Goal: Transaction & Acquisition: Purchase product/service

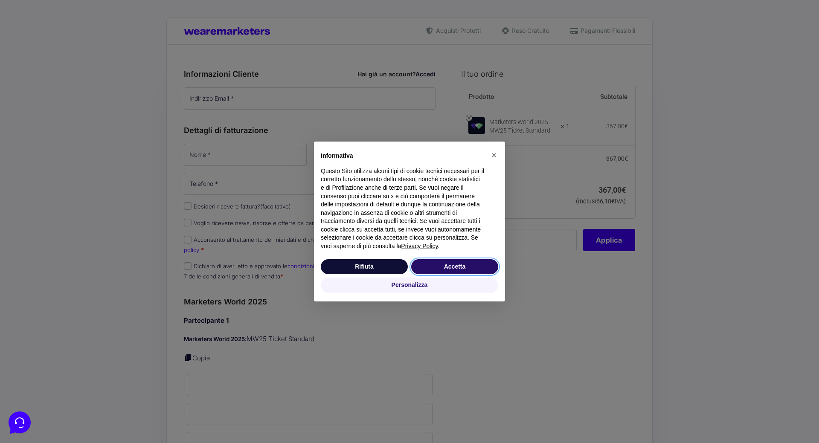
click at [464, 270] on button "Accetta" at bounding box center [454, 267] width 87 height 15
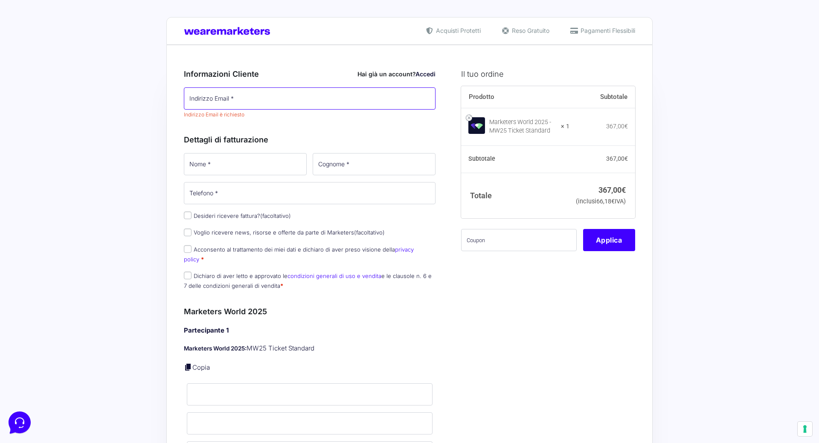
click at [277, 97] on input "Indirizzo Email *" at bounding box center [310, 98] width 252 height 22
type input "s"
type input "[EMAIL_ADDRESS][DOMAIN_NAME]"
click at [199, 133] on div "Dettagli di fatturazione Nome * Cognome * Telefono * Desideri ricevere fattura?…" at bounding box center [310, 211] width 252 height 172
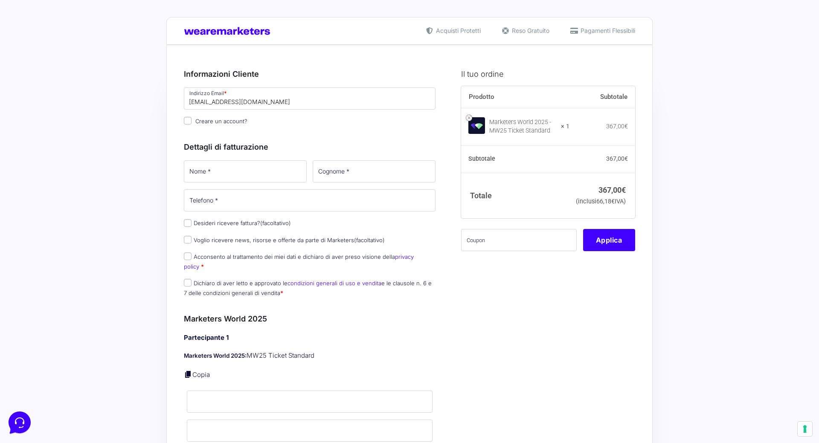
click at [199, 149] on h3 "Dettagli di fatturazione" at bounding box center [310, 147] width 252 height 12
click at [196, 176] on input "Nome *" at bounding box center [245, 171] width 123 height 22
click at [189, 223] on div "Nome * Cognome * Telefono * Desideri ricevere fattura? (facoltativo) Ragione So…" at bounding box center [310, 231] width 258 height 145
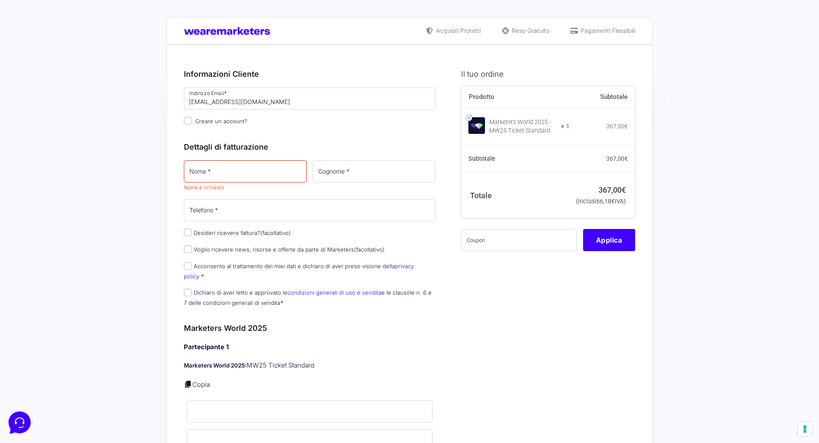
click at [182, 235] on p "Desideri ricevere fattura? (facoltativo)" at bounding box center [310, 233] width 258 height 12
click at [187, 236] on input "Desideri ricevere fattura? (facoltativo)" at bounding box center [188, 233] width 8 height 8
checkbox input "true"
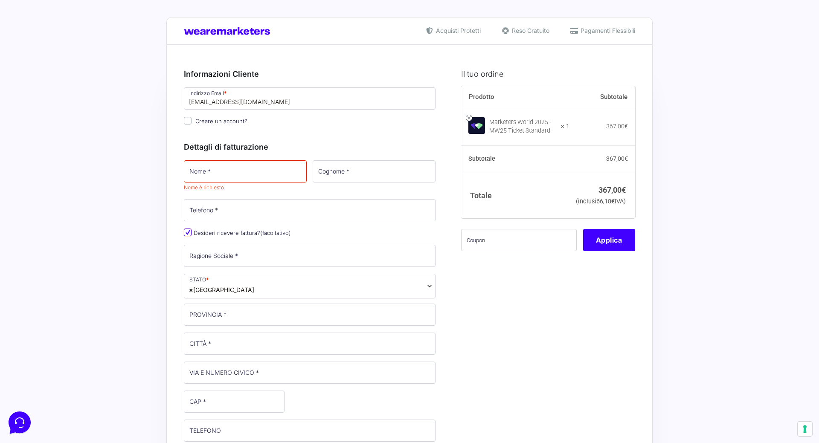
select select "IT"
type input "0000000"
click at [237, 178] on input "Nome *" at bounding box center [245, 171] width 123 height 22
click at [222, 265] on input "Ragione Sociale *" at bounding box center [310, 256] width 252 height 22
click at [224, 262] on input "Ragione Sociale *" at bounding box center [310, 256] width 252 height 22
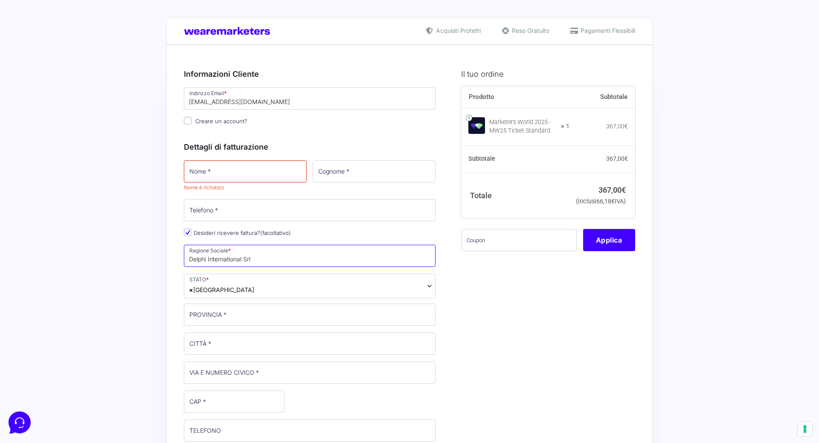
type input "Delphi International Srl"
click at [198, 318] on input "PROVINCIA *" at bounding box center [310, 315] width 252 height 22
type input "f"
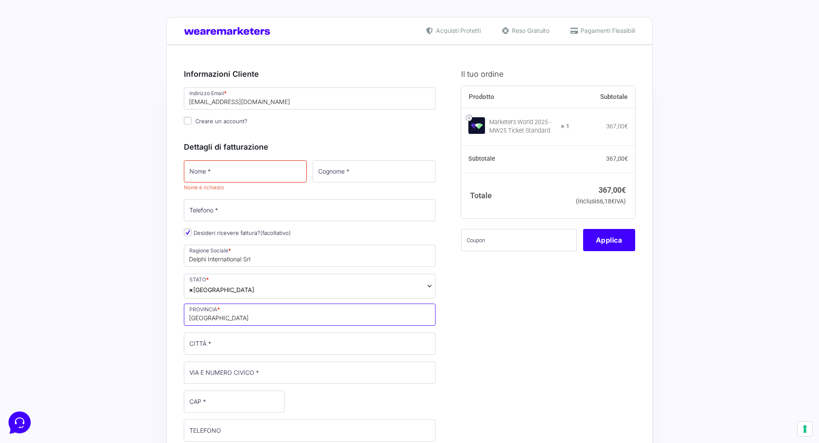
type input "[GEOGRAPHIC_DATA]"
click at [200, 343] on input "CITTÀ *" at bounding box center [310, 344] width 252 height 22
type input "[GEOGRAPHIC_DATA]"
click at [204, 377] on input "VIA E NUMERO CIVICO *" at bounding box center [310, 373] width 252 height 22
type input "VIA [PERSON_NAME] 79"
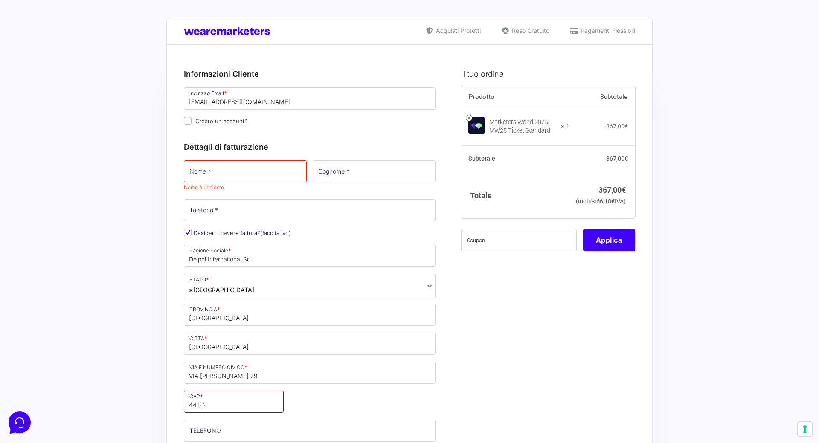
type input "44122"
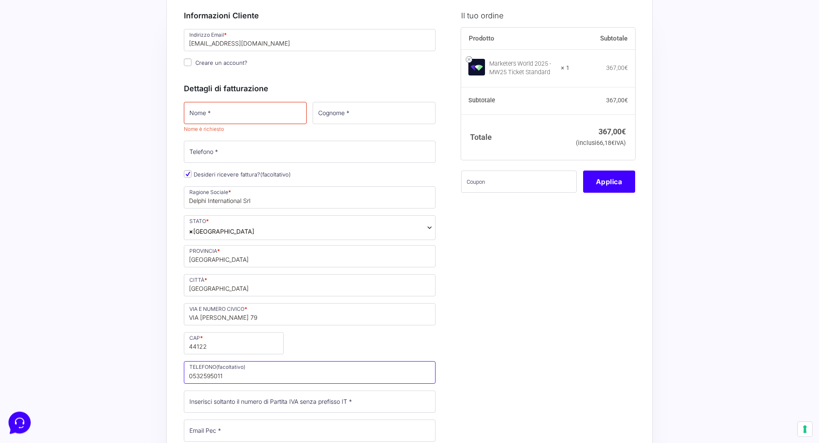
scroll to position [87, 0]
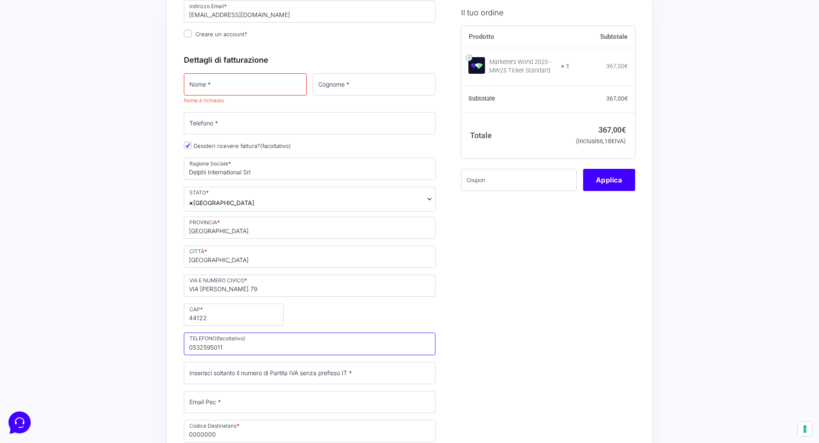
type input "0532595011"
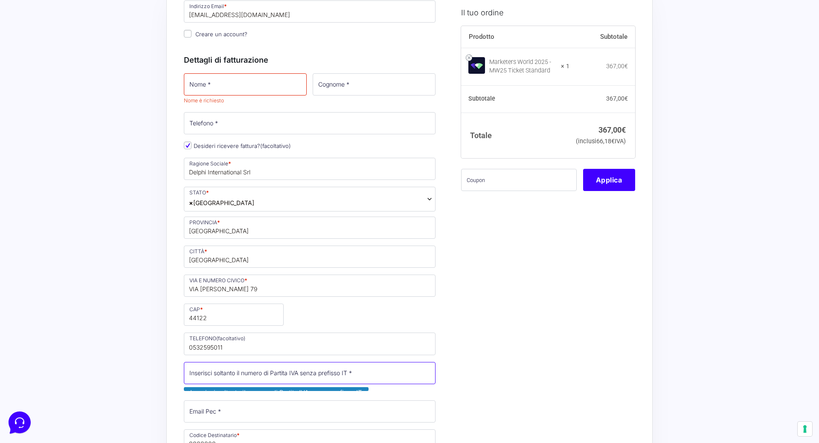
click at [213, 380] on input "Partita Iva *" at bounding box center [310, 373] width 252 height 22
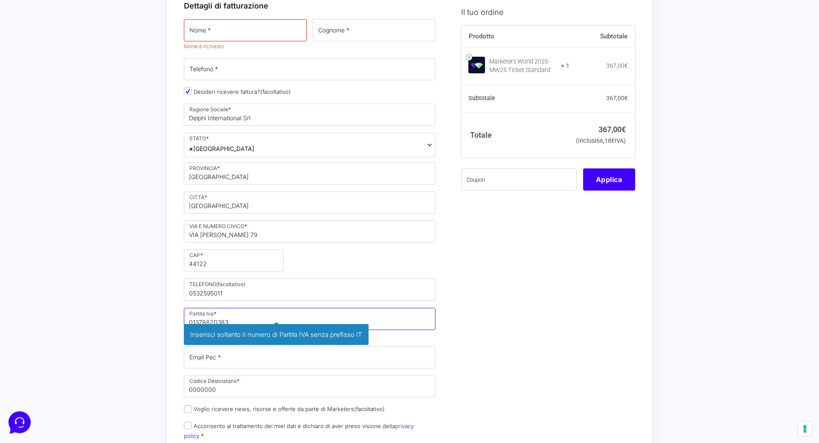
scroll to position [174, 0]
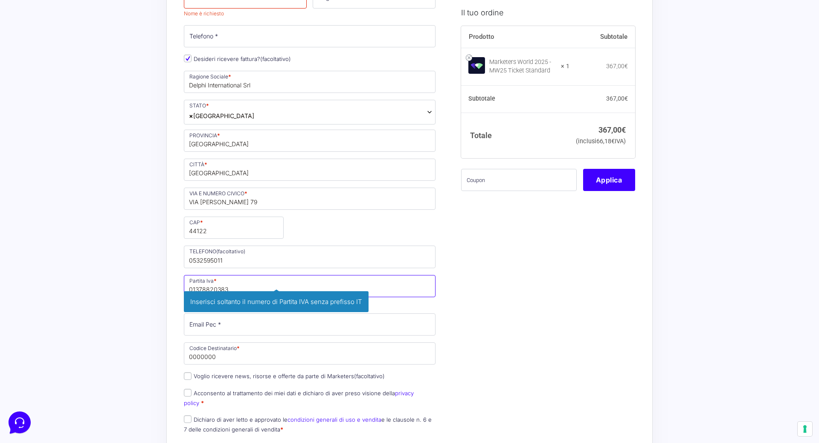
type input "01378820383"
click at [230, 330] on input "Email Pec *" at bounding box center [310, 325] width 252 height 22
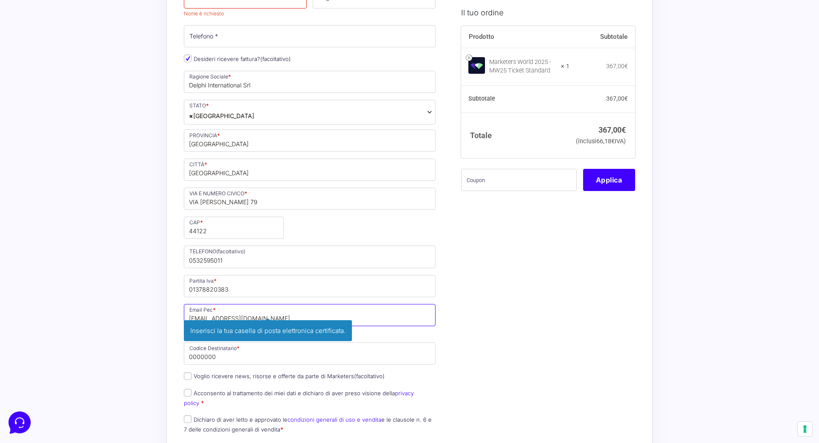
type input "[EMAIL_ADDRESS][DOMAIN_NAME]"
click at [224, 362] on input "0000000" at bounding box center [310, 354] width 252 height 22
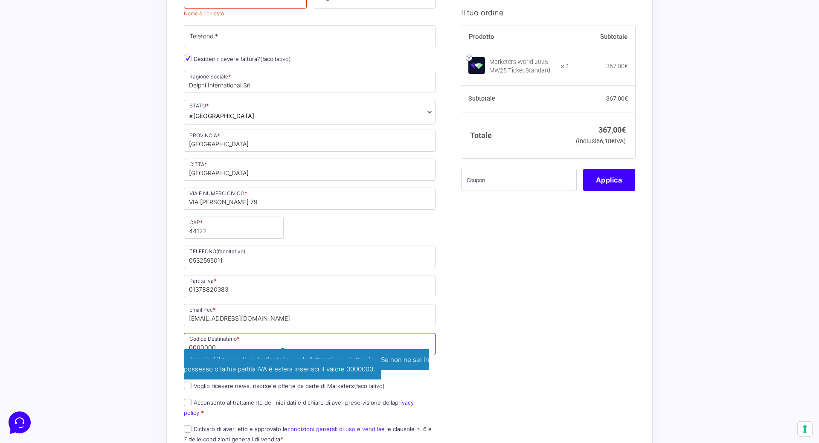
drag, startPoint x: 225, startPoint y: 348, endPoint x: 87, endPoint y: 315, distance: 142.7
click at [184, 333] on input "0000000" at bounding box center [310, 344] width 252 height 22
type input "1N74KED"
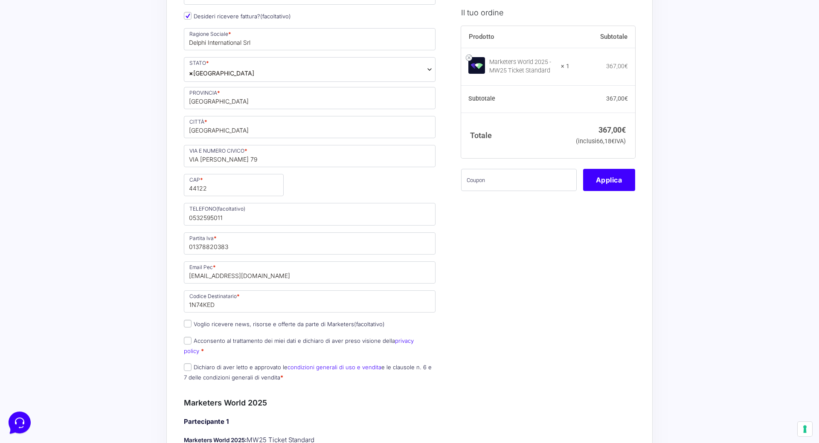
scroll to position [218, 0]
click at [184, 344] on label "Acconsento al trattamento dei miei dati e dichiaro di aver preso visione della …" at bounding box center [299, 345] width 230 height 17
click at [184, 344] on input "Acconsento al trattamento dei miei dati e dichiaro di aver preso visione della …" at bounding box center [188, 340] width 8 height 8
checkbox input "true"
click at [186, 363] on input "Dichiaro di aver letto e approvato le condizioni generali di uso e vendita e le…" at bounding box center [188, 367] width 8 height 8
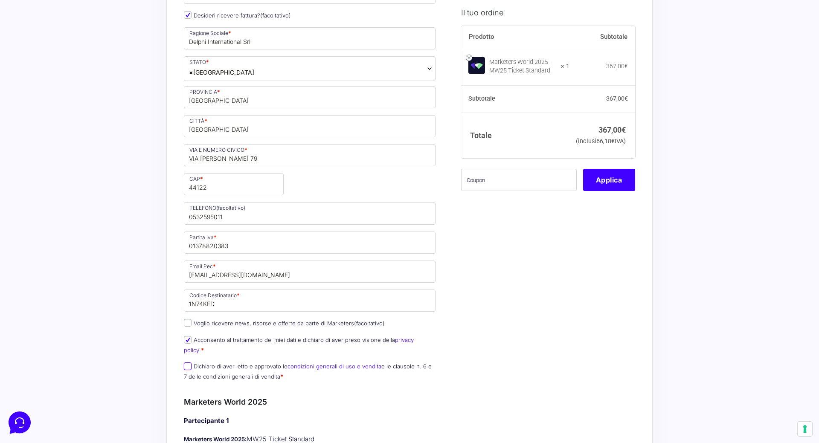
checkbox input "true"
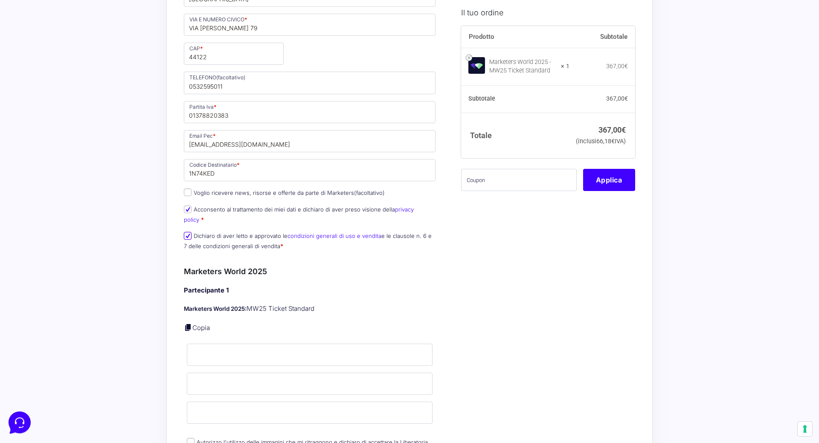
scroll to position [392, 0]
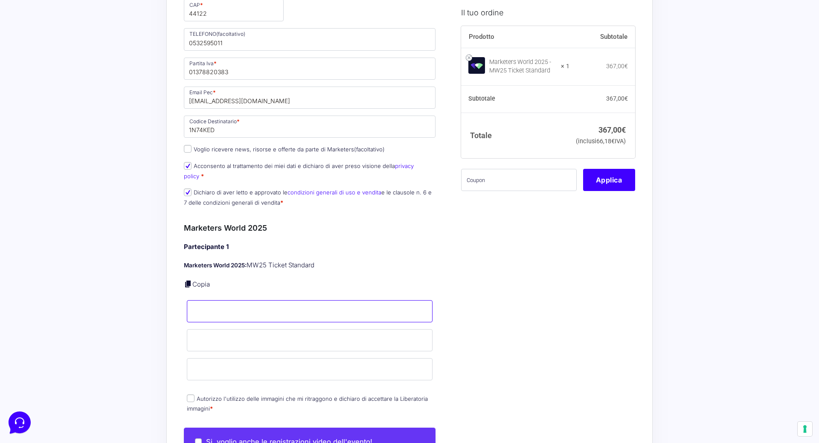
click at [225, 306] on input "Nome *" at bounding box center [310, 311] width 246 height 22
type input "[PERSON_NAME]"
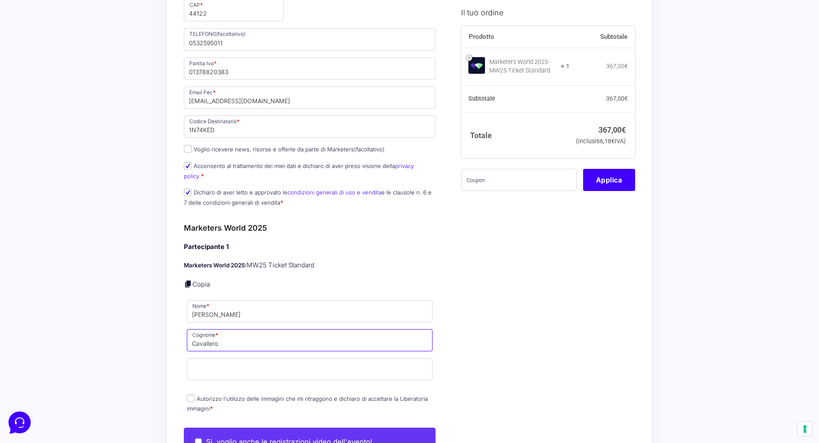
type input "Cavallero"
click at [242, 359] on input "Email *" at bounding box center [310, 370] width 246 height 22
type input "d"
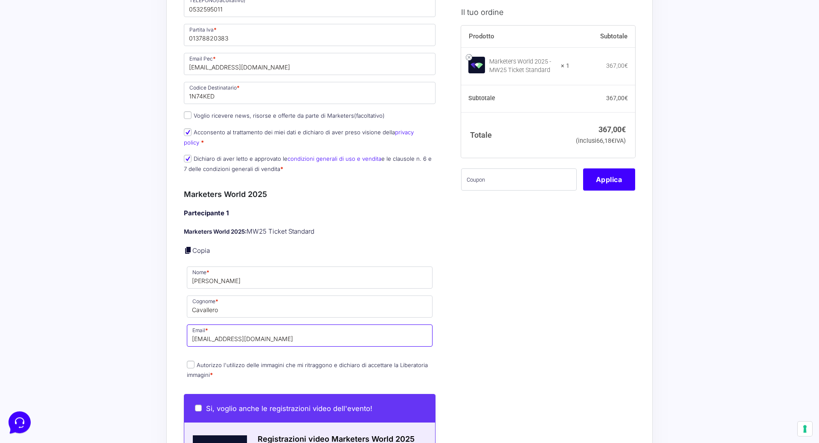
scroll to position [479, 0]
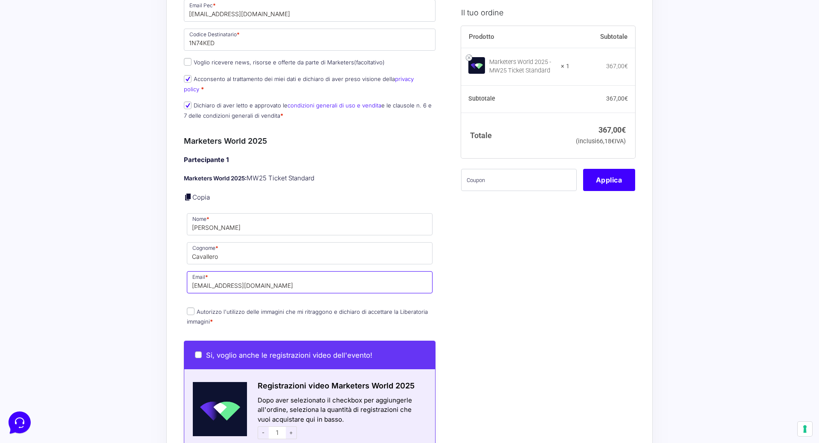
type input "[EMAIL_ADDRESS][DOMAIN_NAME]"
click at [185, 306] on p "Autorizzo l'utilizzo delle immagini che mi ritraggono e dichiaro di accettare l…" at bounding box center [310, 317] width 252 height 22
click at [189, 308] on input "Autorizzo l'utilizzo delle immagini che mi ritraggono e dichiaro di accettare l…" at bounding box center [191, 312] width 8 height 8
checkbox input "true"
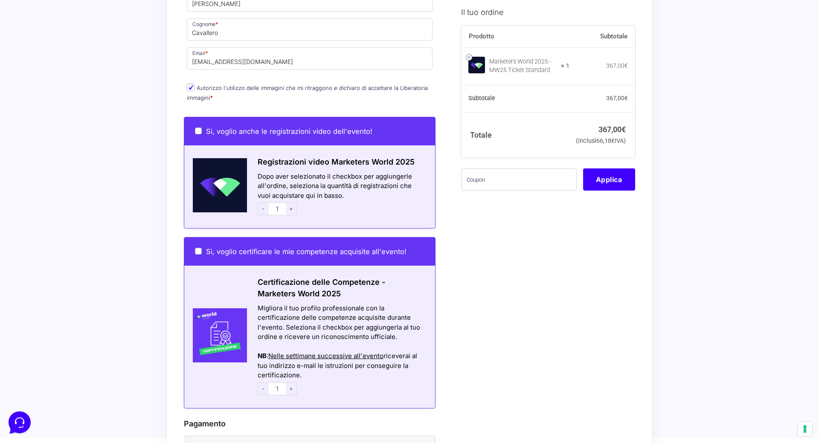
scroll to position [740, 0]
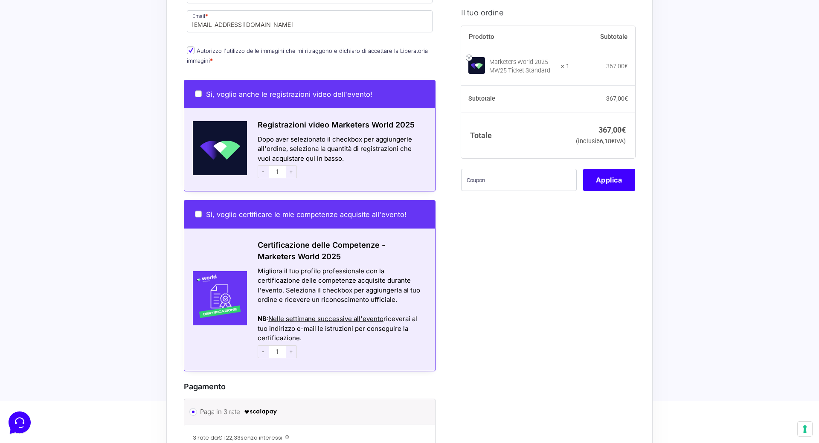
drag, startPoint x: 192, startPoint y: 200, endPoint x: 197, endPoint y: 205, distance: 7.6
click at [194, 202] on div "Sì, voglio certificare le mie competenze acquisite all'evento!" at bounding box center [309, 215] width 251 height 28
click at [201, 211] on input "Sì, voglio certificare le mie competenze acquisite all'evento!" at bounding box center [198, 214] width 7 height 7
checkbox input "true"
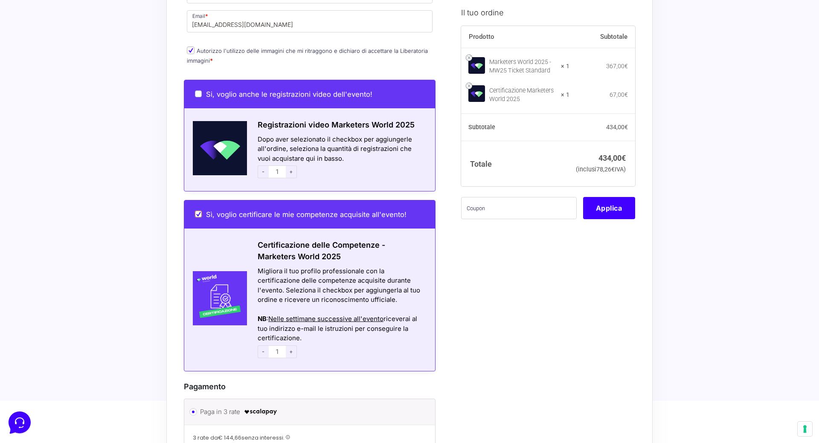
click at [200, 211] on input "Sì, voglio certificare le mie competenze acquisite all'evento!" at bounding box center [198, 214] width 7 height 7
checkbox input "false"
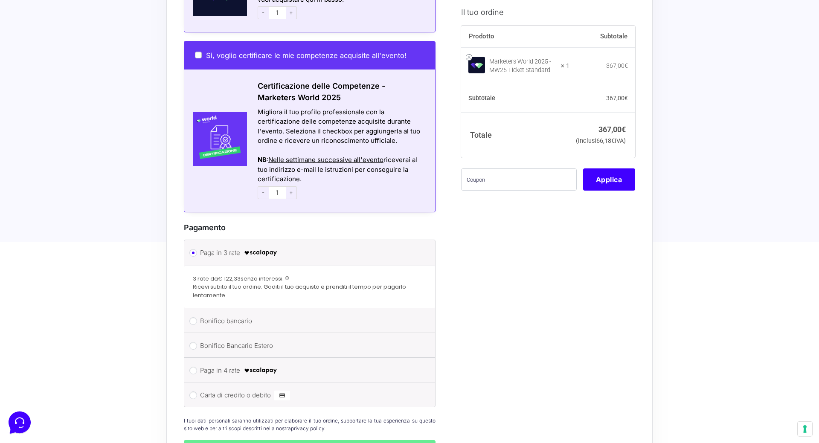
scroll to position [958, 0]
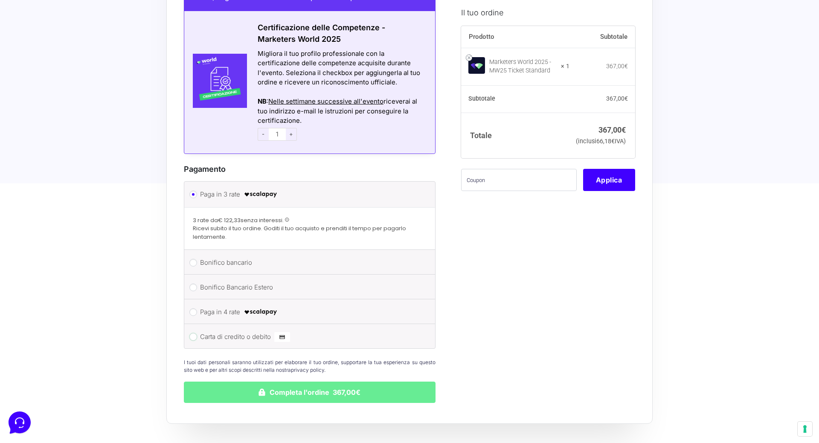
click at [192, 333] on input "Carta di credito o debito" at bounding box center [194, 337] width 8 height 8
radio input "true"
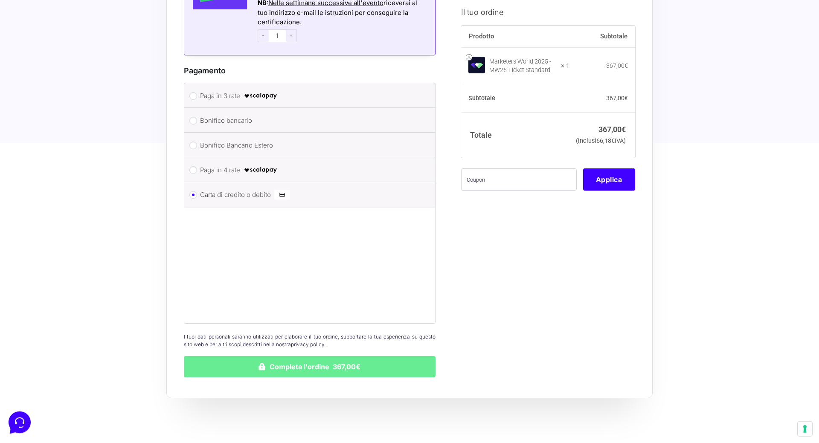
scroll to position [1088, 0]
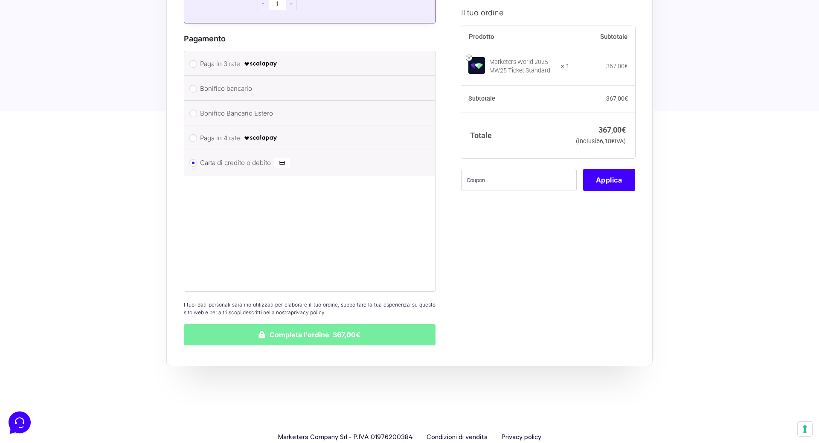
click at [269, 327] on button "Completa l'ordine 367,00€" at bounding box center [310, 334] width 252 height 21
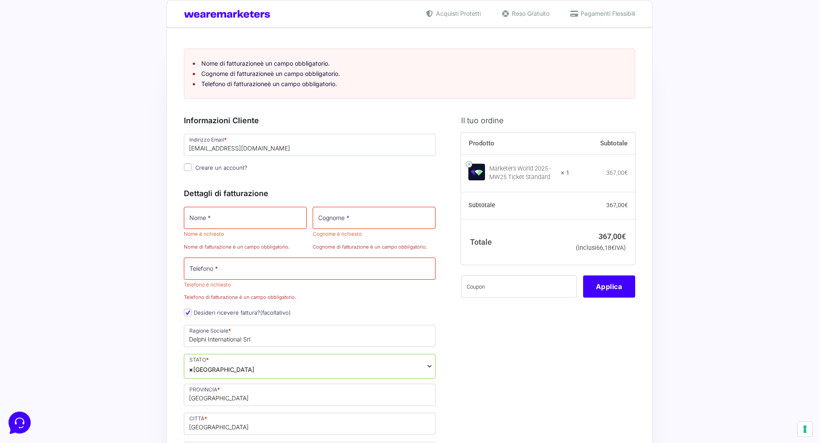
scroll to position [16, 0]
click at [248, 220] on input "Nome *" at bounding box center [245, 219] width 123 height 22
type input "[PERSON_NAME]"
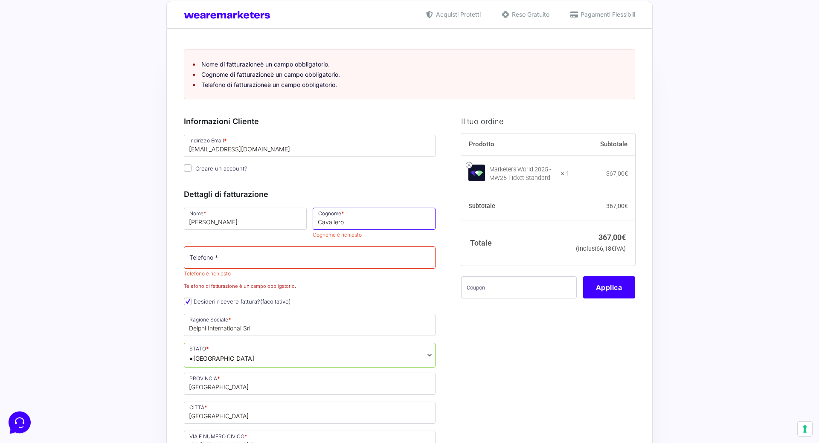
type input "Cavallero"
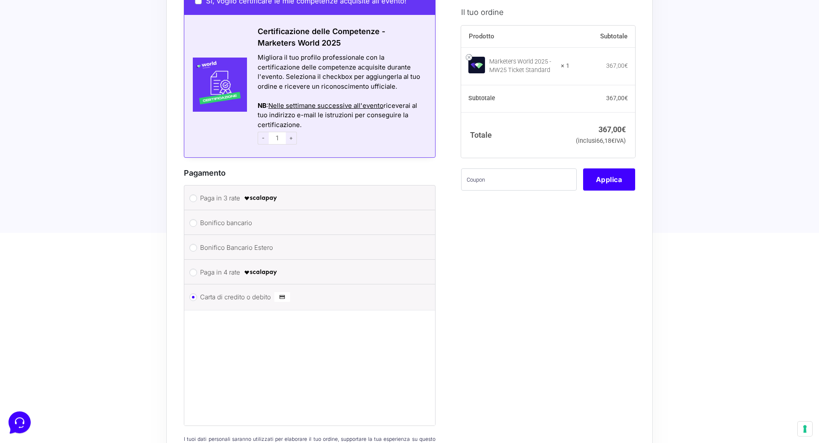
scroll to position [1105, 0]
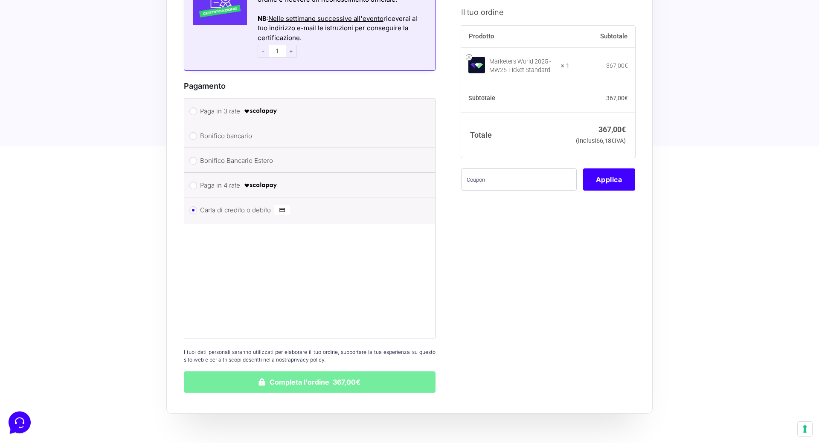
type input "0532595011"
click at [312, 382] on button "Completa l'ordine 367,00€" at bounding box center [310, 382] width 252 height 21
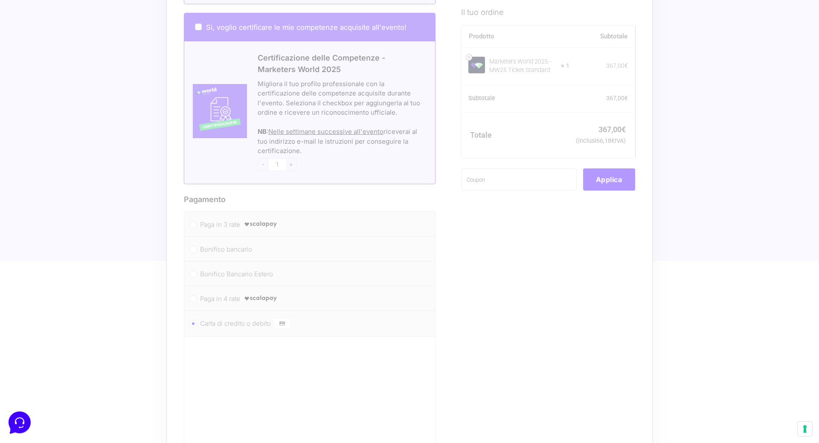
scroll to position [921, 0]
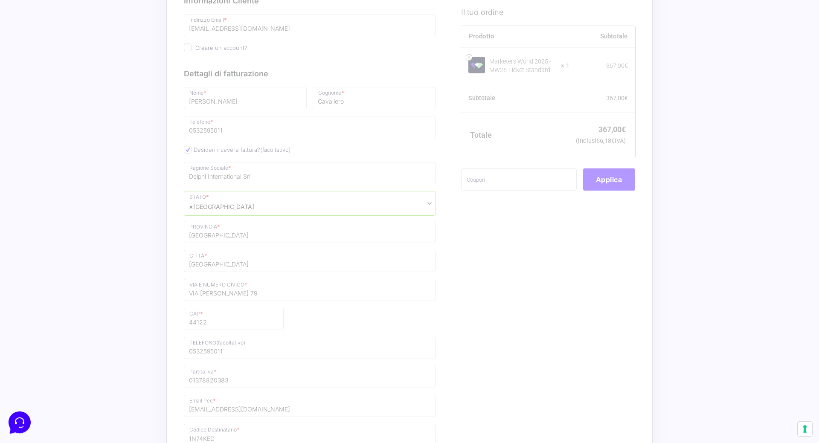
scroll to position [98, 0]
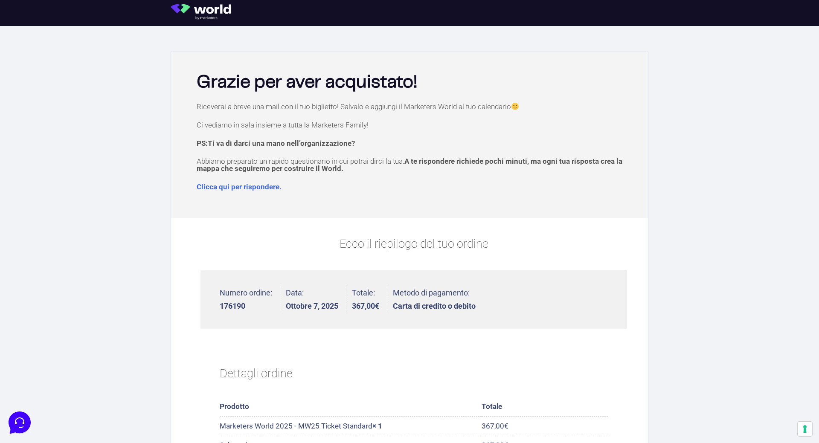
drag, startPoint x: 220, startPoint y: 9, endPoint x: 198, endPoint y: 32, distance: 31.4
click at [220, 10] on img at bounding box center [204, 11] width 67 height 15
click at [207, 70] on div "Grazie per aver acquistato!" at bounding box center [409, 80] width 469 height 48
click at [196, 1] on div at bounding box center [214, 13] width 97 height 26
click at [192, 19] on img at bounding box center [204, 11] width 67 height 15
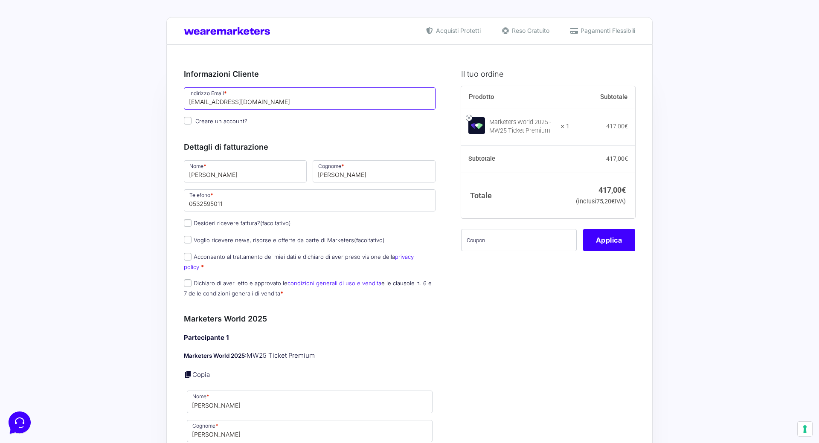
drag, startPoint x: 291, startPoint y: 98, endPoint x: 183, endPoint y: 108, distance: 108.4
click at [184, 108] on input "[EMAIL_ADDRESS][DOMAIN_NAME]" at bounding box center [310, 98] width 252 height 22
type input "[EMAIL_ADDRESS][DOMAIN_NAME]"
drag, startPoint x: 211, startPoint y: 180, endPoint x: 132, endPoint y: 155, distance: 82.9
click at [184, 160] on input "[PERSON_NAME]" at bounding box center [245, 171] width 123 height 22
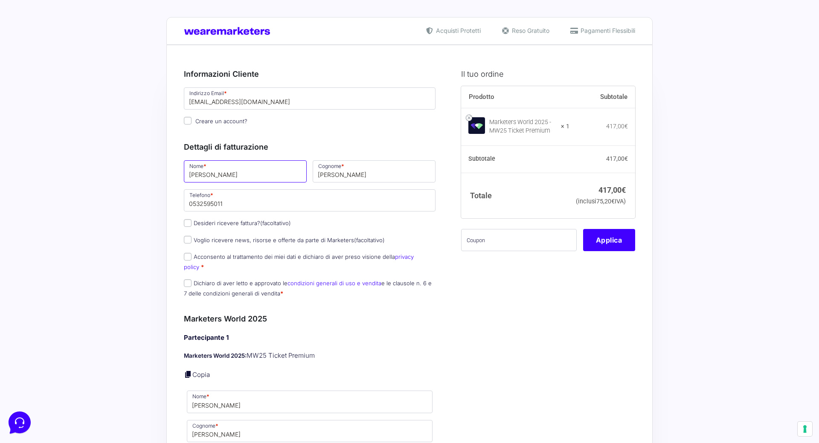
type input "Alice"
type input "Clerici"
click at [193, 226] on label "Desideri ricevere fattura? (facoltativo)" at bounding box center [237, 223] width 107 height 7
click at [192, 226] on input "Desideri ricevere fattura? (facoltativo)" at bounding box center [188, 223] width 8 height 8
checkbox input "true"
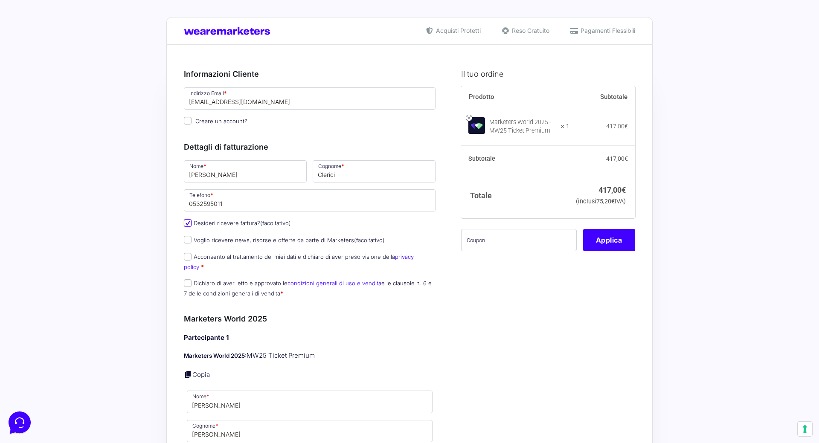
type input "Delphi International Srl"
select select "IT"
type input "[GEOGRAPHIC_DATA]"
type input "VIA [PERSON_NAME] 79"
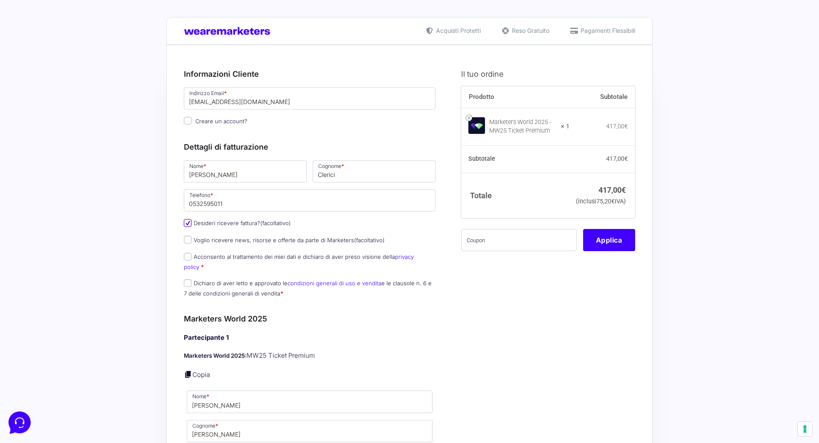
type input "44122"
type input "0532595011"
type input "01378820383"
type input "[EMAIL_ADDRESS][DOMAIN_NAME]"
type input "1N74KED"
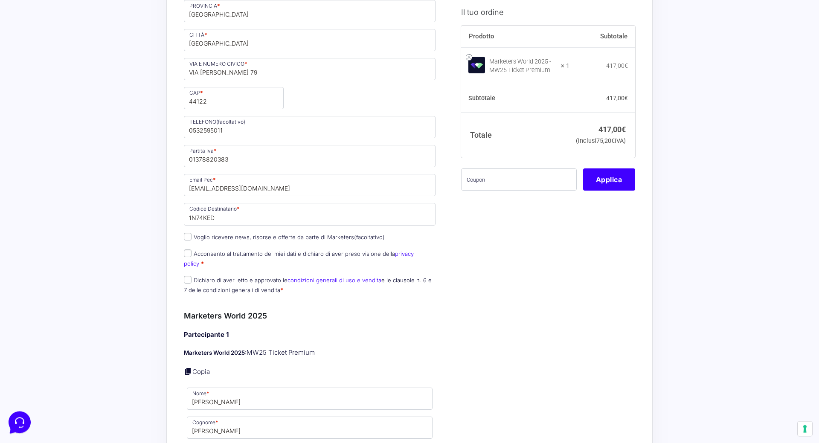
scroll to position [305, 0]
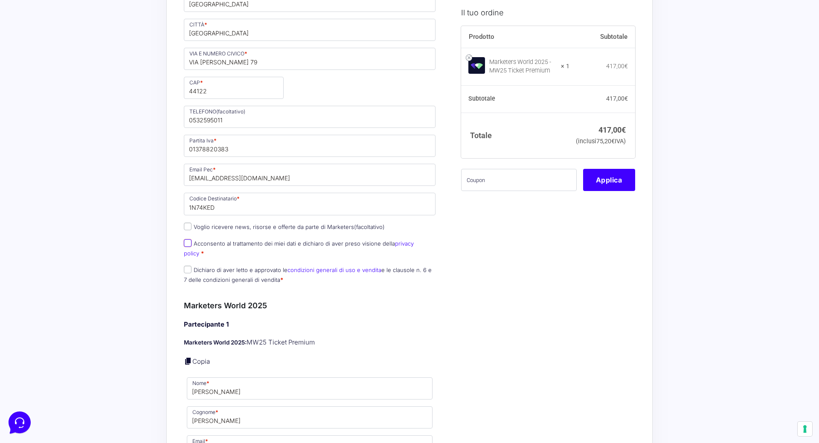
click at [188, 247] on input "Acconsento al trattamento dei miei dati e dichiaro di aver preso visione della …" at bounding box center [188, 243] width 8 height 8
checkbox input "true"
click at [186, 266] on input "Dichiaro di aver letto e approvato le condizioni generali di uso e vendita e le…" at bounding box center [188, 270] width 8 height 8
checkbox input "true"
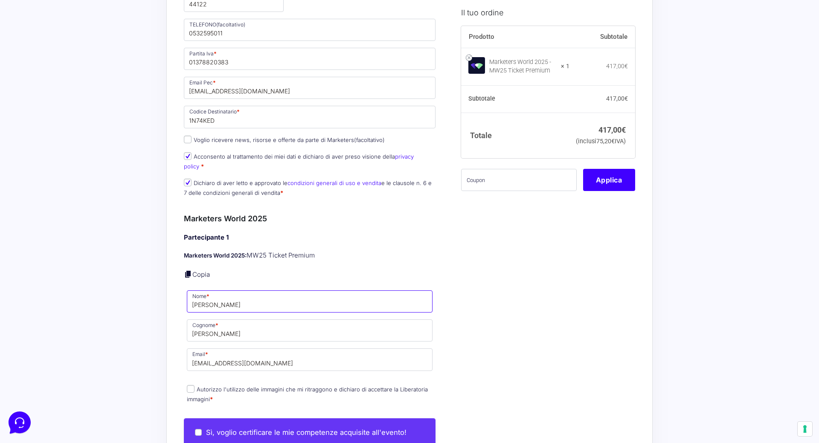
drag, startPoint x: 231, startPoint y: 300, endPoint x: 93, endPoint y: 277, distance: 139.8
click at [187, 291] on input "[PERSON_NAME]" at bounding box center [310, 302] width 246 height 22
type input "Alice"
type input "Clerici"
drag, startPoint x: 219, startPoint y: 357, endPoint x: 184, endPoint y: 346, distance: 37.1
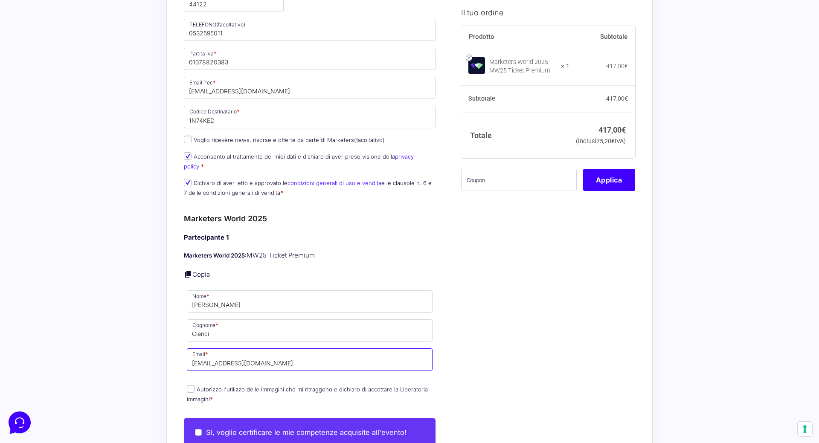
click at [187, 349] on input "[EMAIL_ADDRESS][DOMAIN_NAME]" at bounding box center [310, 360] width 246 height 22
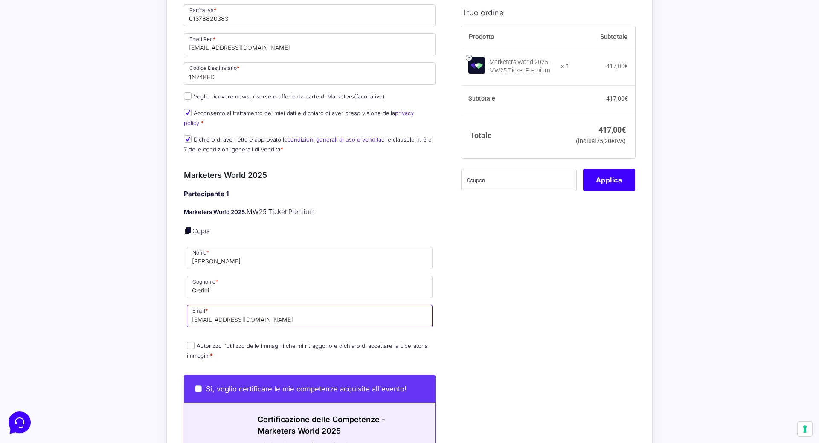
type input "aclerici@delphiinternational.it"
click at [189, 342] on input "Autorizzo l'utilizzo delle immagini che mi ritraggono e dichiaro di accettare l…" at bounding box center [191, 346] width 8 height 8
checkbox input "true"
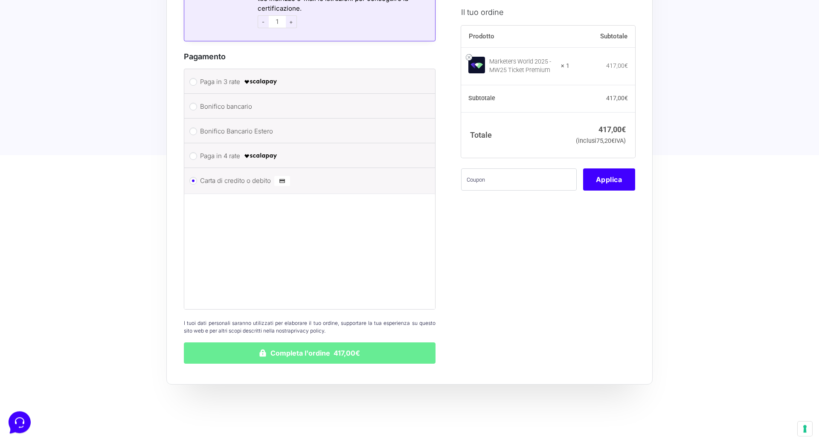
scroll to position [958, 0]
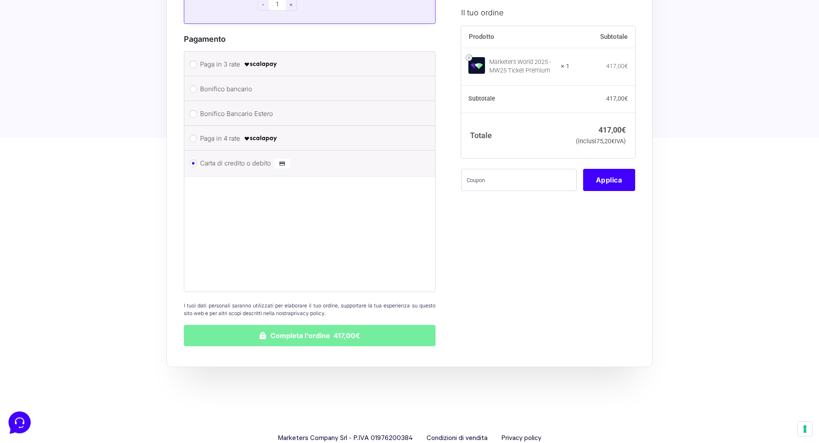
click at [347, 325] on button "Completa l'ordine 417,00€" at bounding box center [310, 335] width 252 height 21
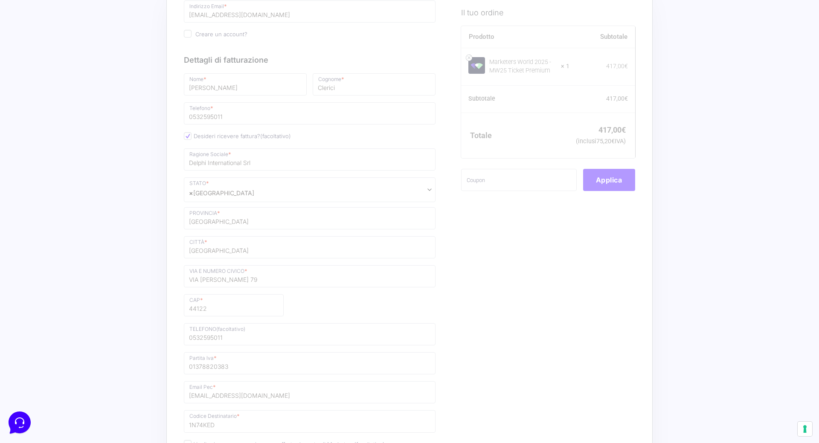
scroll to position [0, 0]
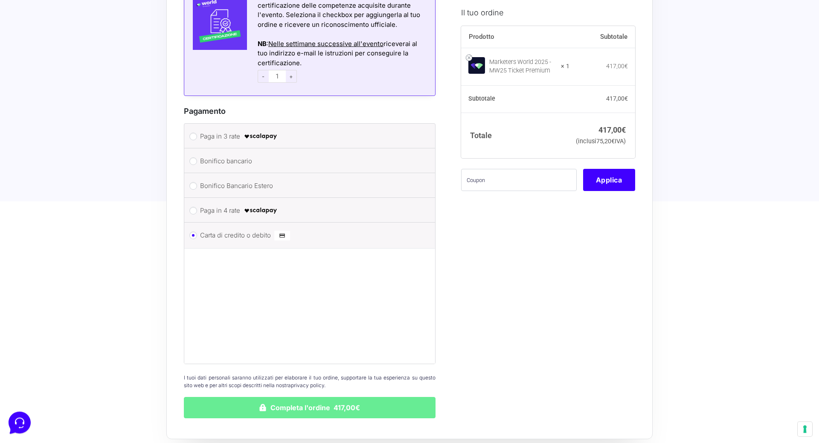
scroll to position [1001, 0]
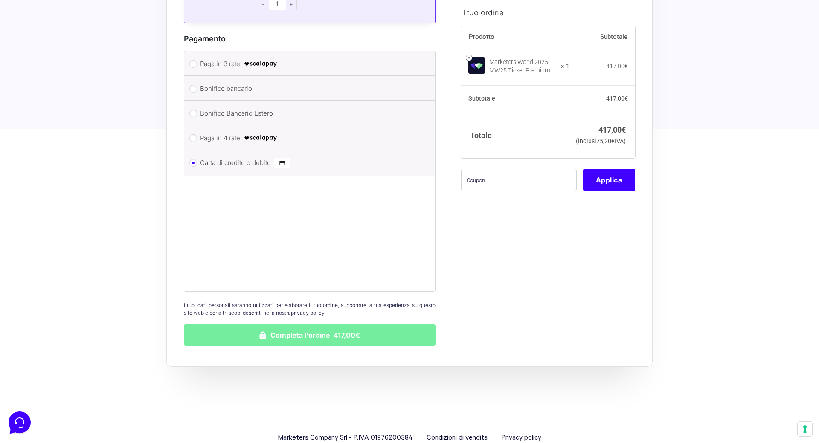
click at [349, 332] on button "Completa l'ordine 417,00€" at bounding box center [310, 335] width 252 height 21
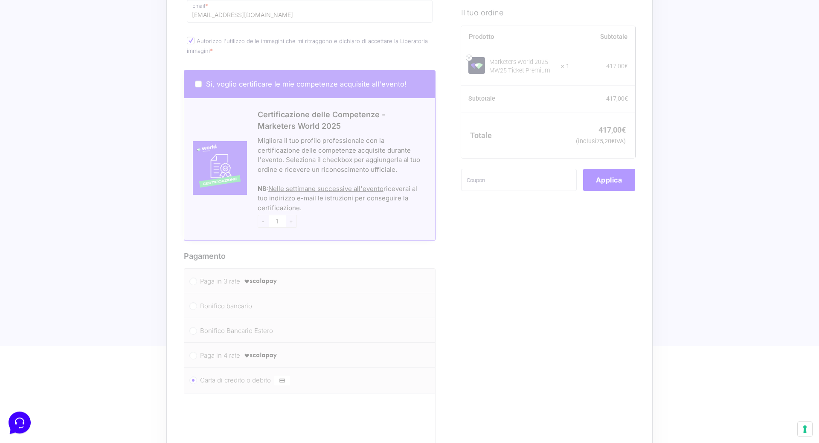
scroll to position [609, 0]
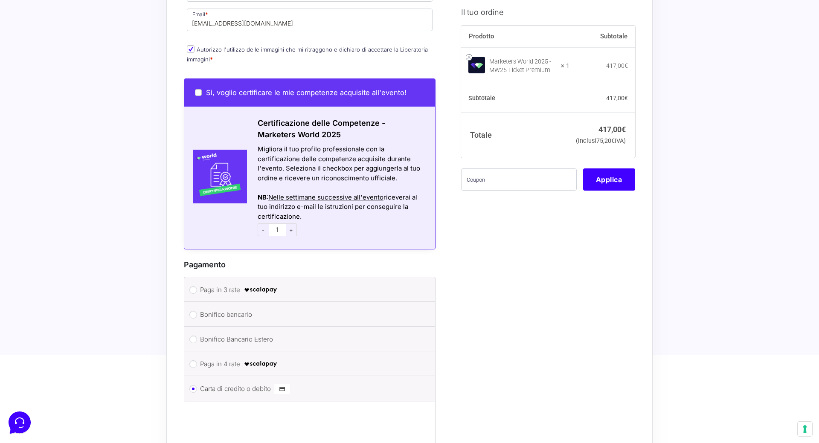
scroll to position [807, 0]
